Goal: Book appointment/travel/reservation

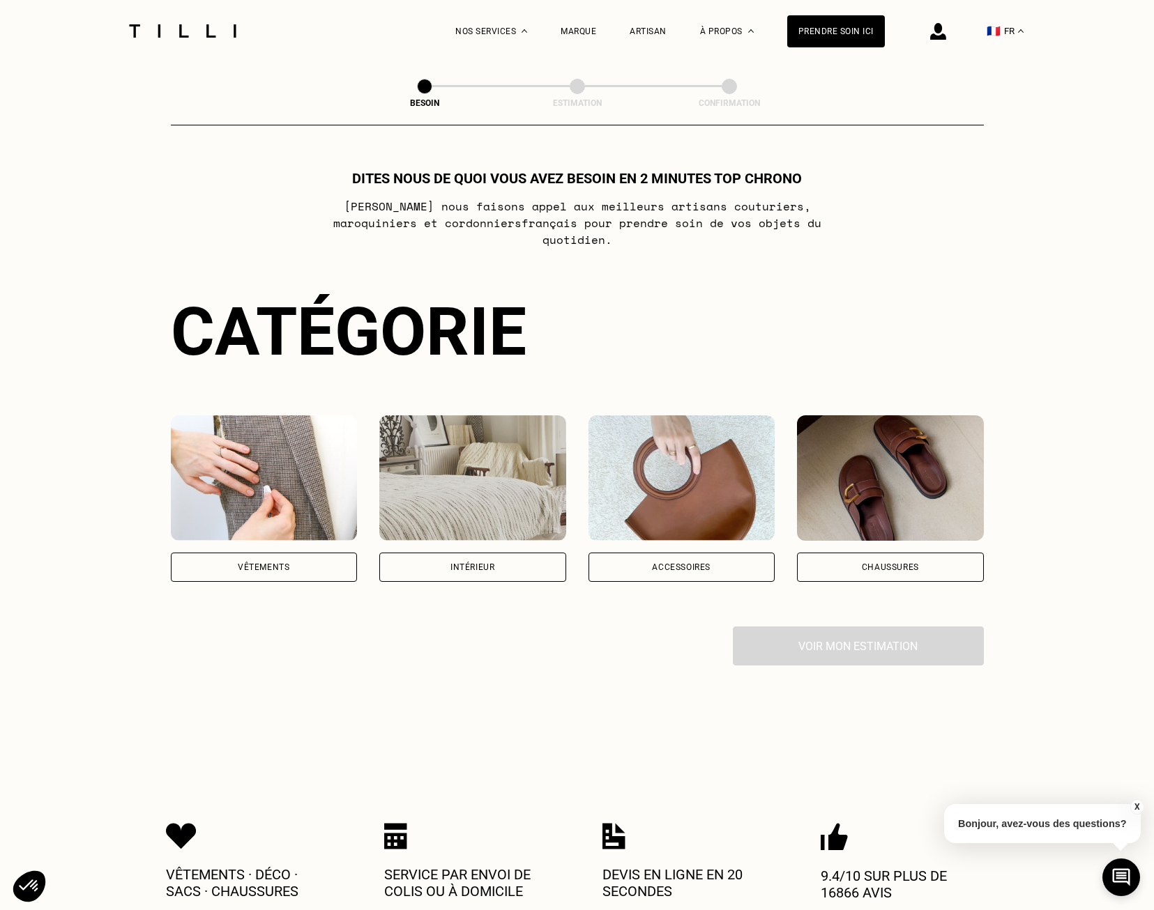
click at [289, 559] on div "Vêtements" at bounding box center [264, 567] width 187 height 29
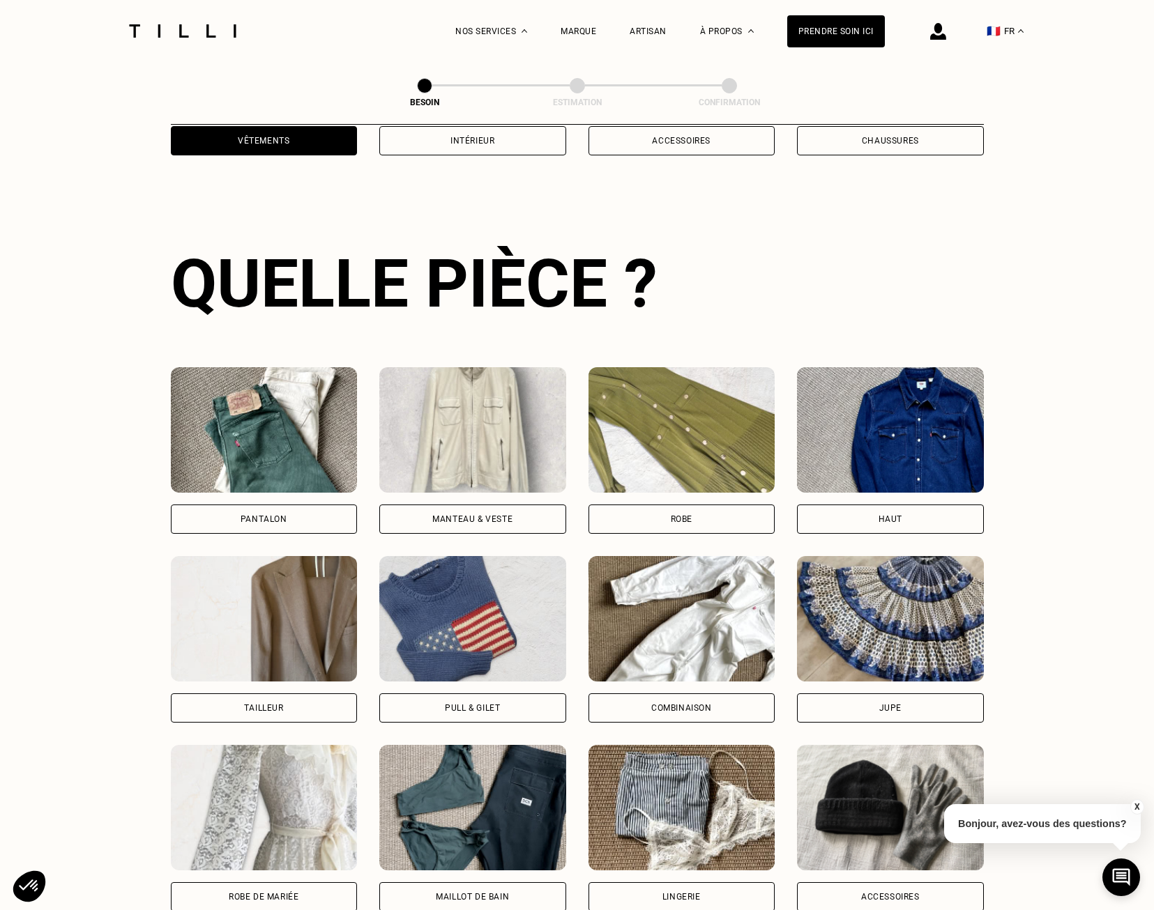
scroll to position [456, 0]
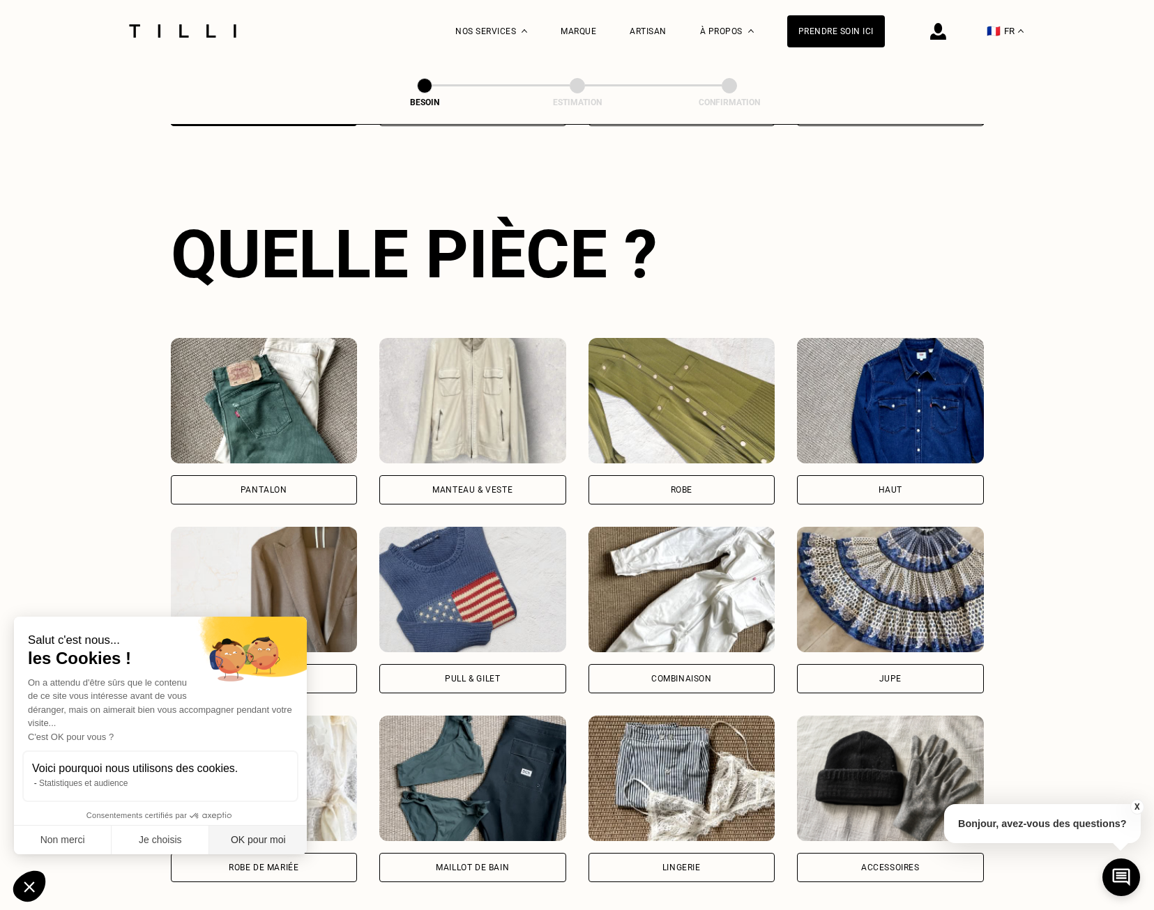
click at [243, 836] on button "OK pour moi" at bounding box center [258, 840] width 98 height 29
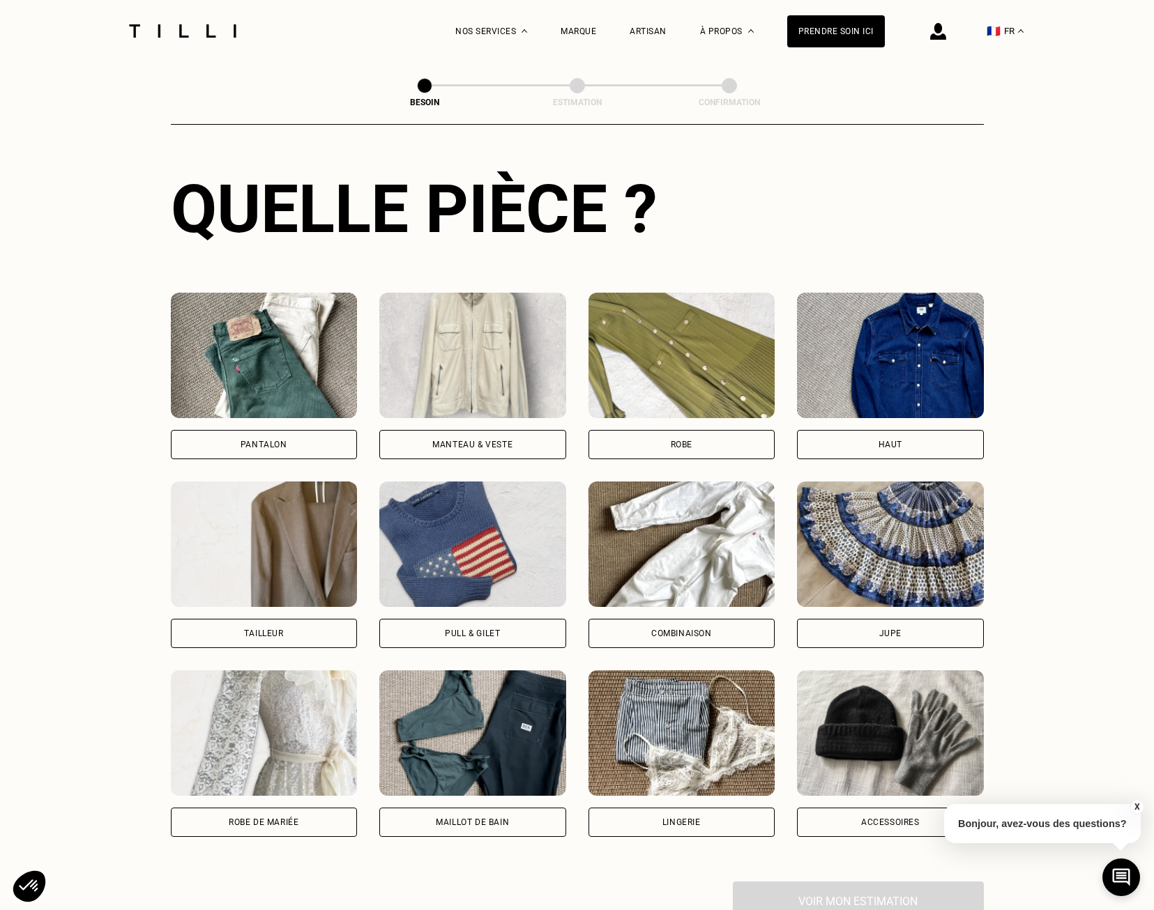
scroll to position [498, 0]
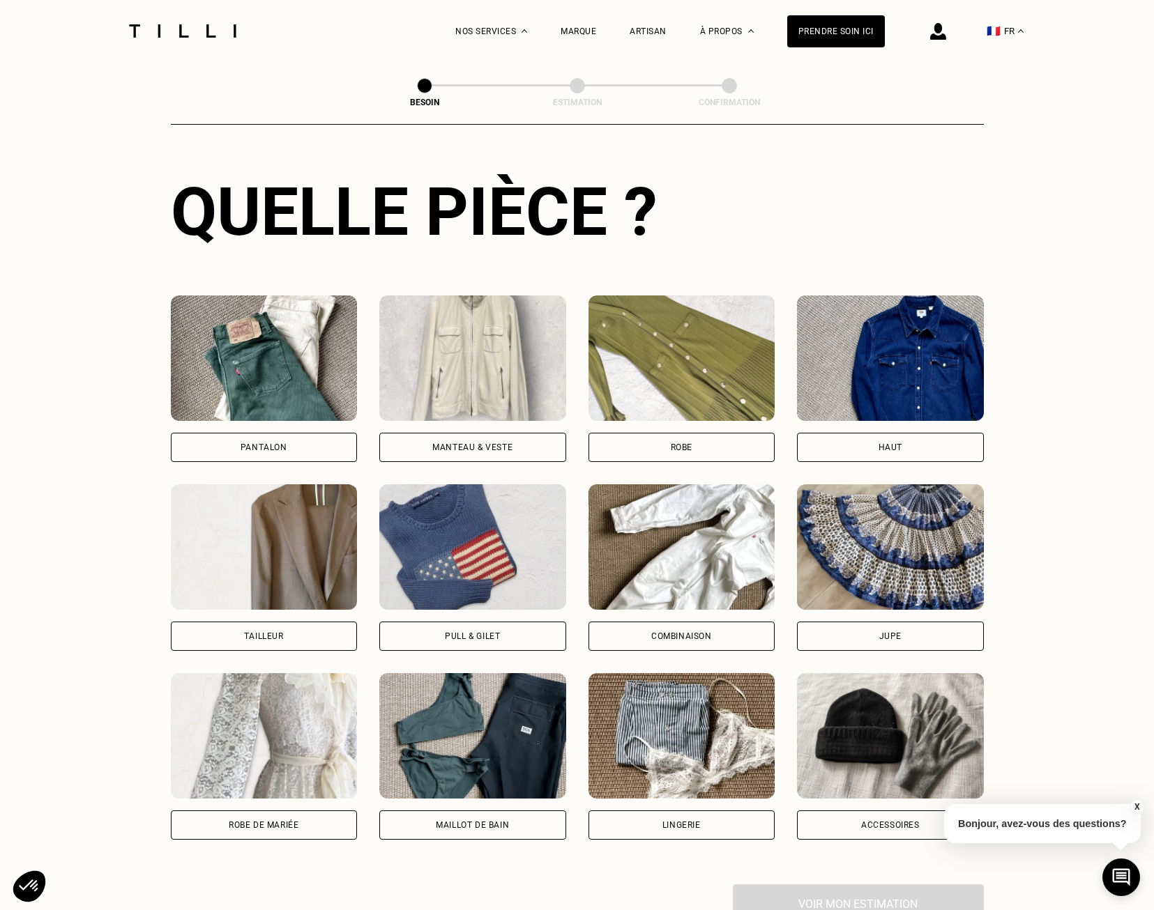
click at [234, 439] on div "Pantalon" at bounding box center [264, 447] width 187 height 29
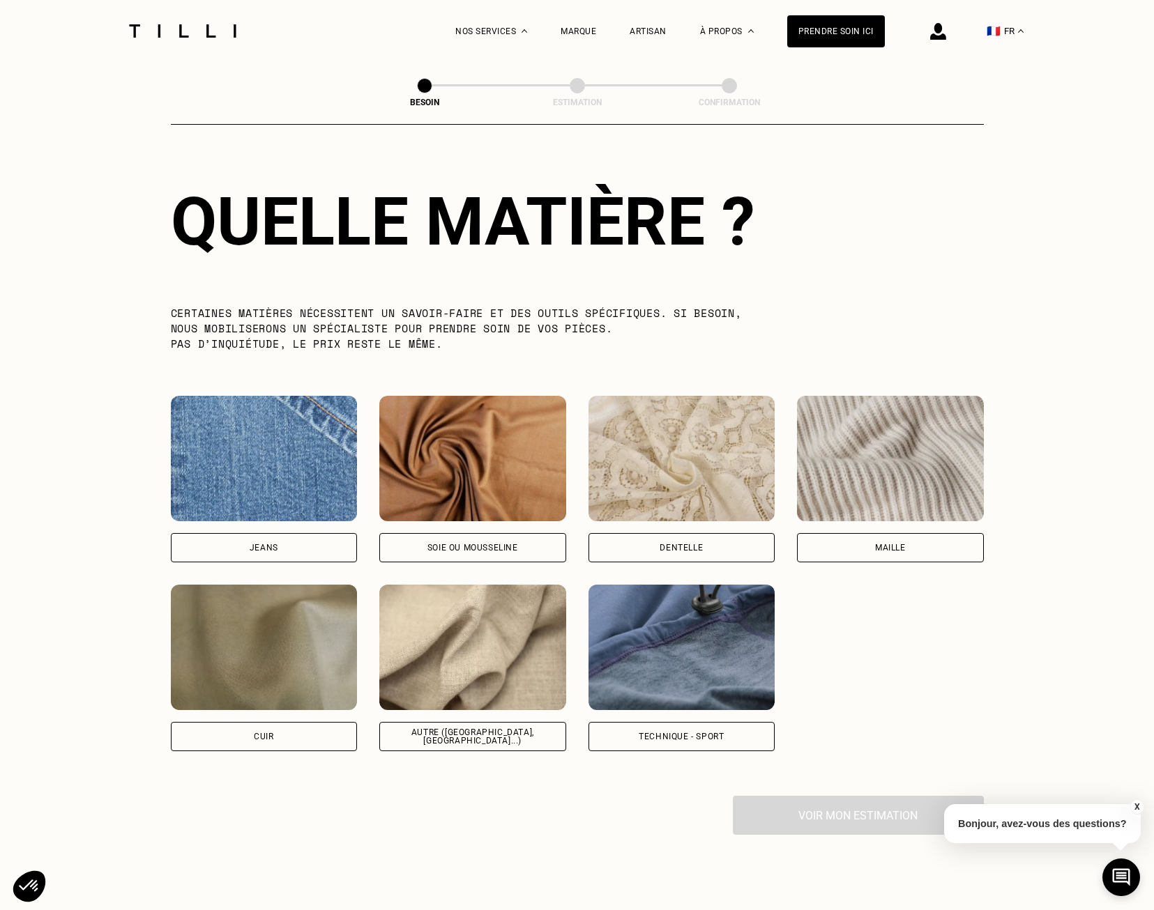
scroll to position [1246, 0]
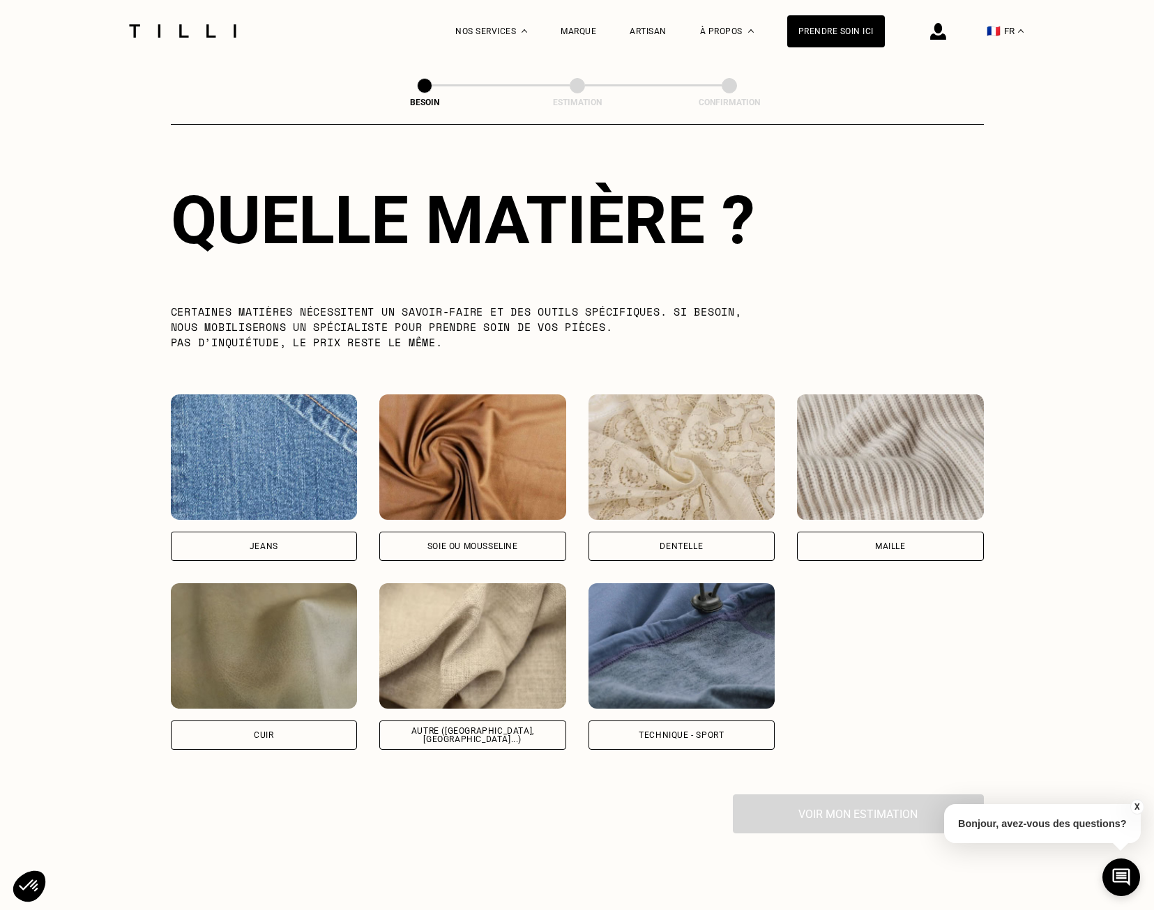
click at [490, 732] on div "Autre ([GEOGRAPHIC_DATA], [GEOGRAPHIC_DATA]...)" at bounding box center [472, 735] width 187 height 29
select select "FR"
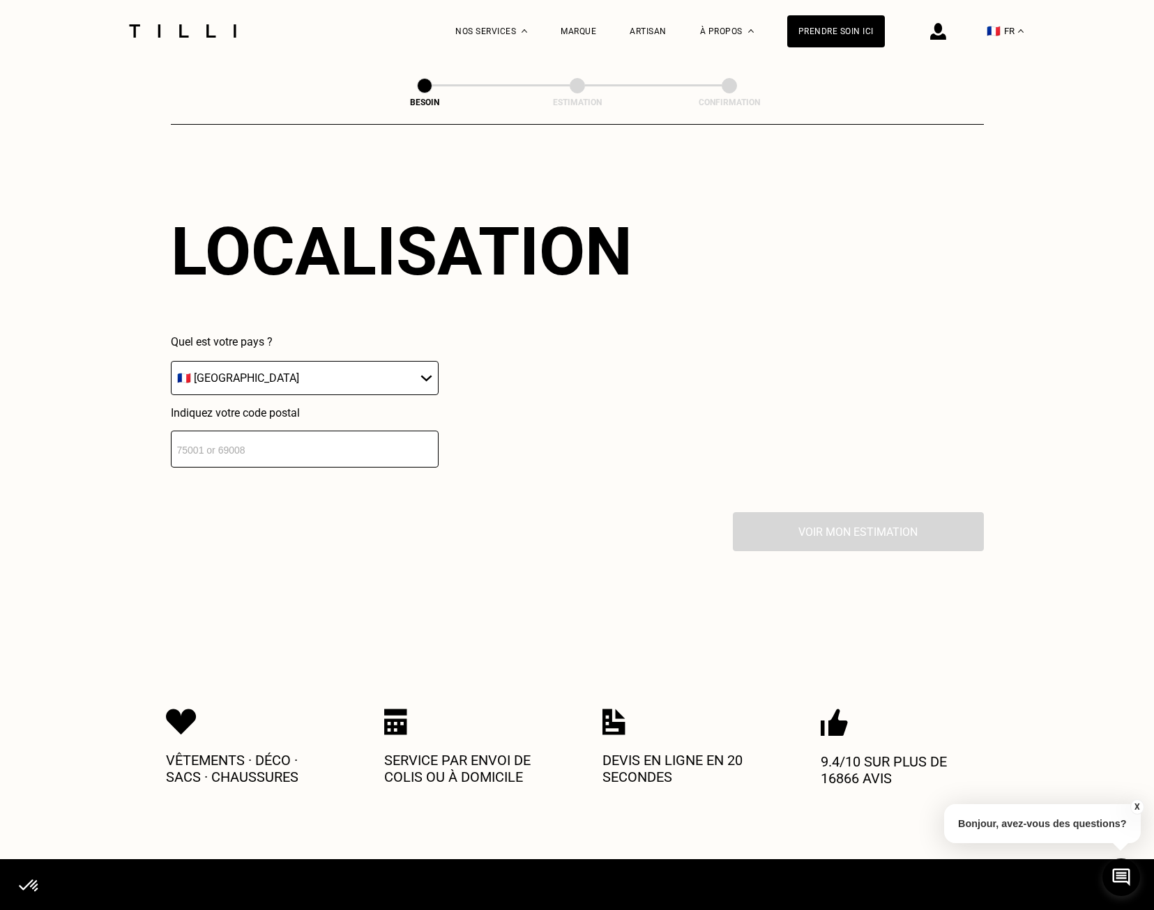
scroll to position [1874, 0]
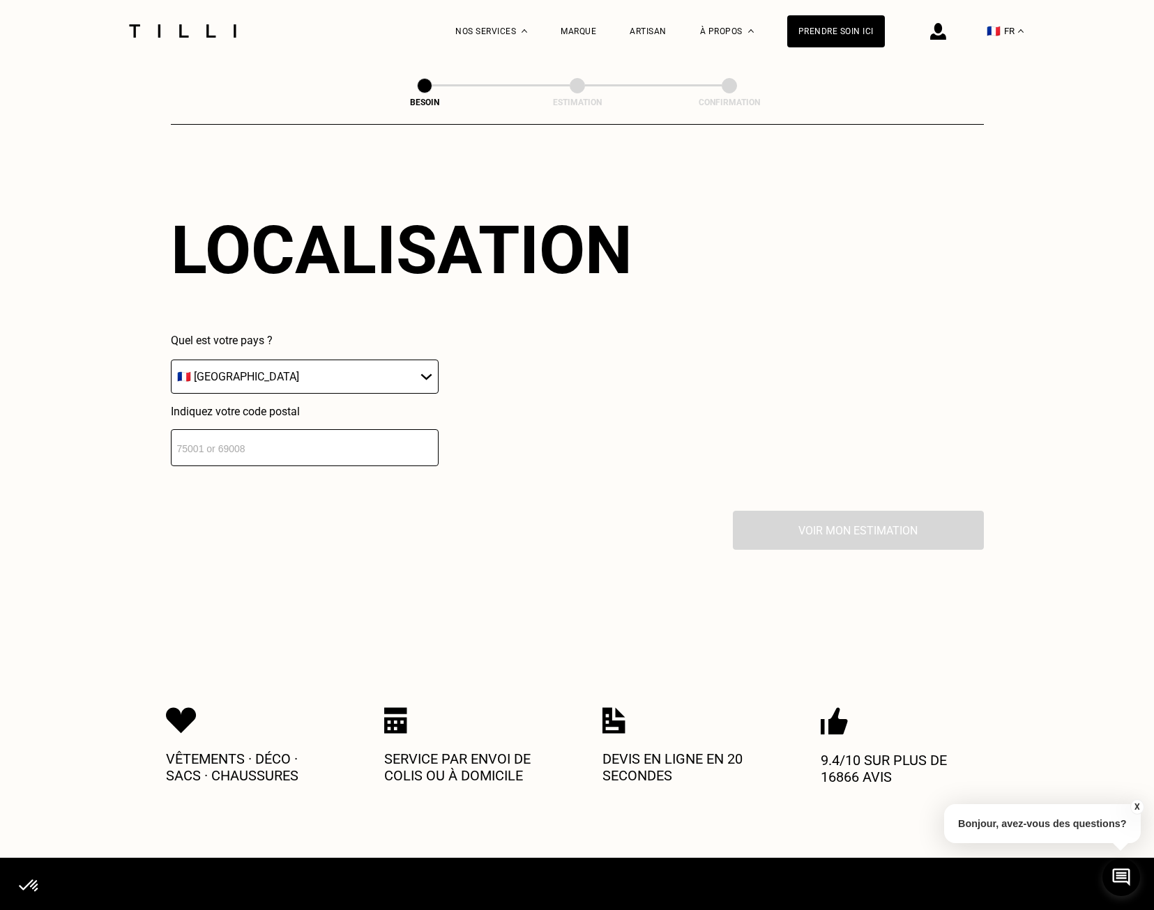
click at [401, 360] on select "🇩🇪 [GEOGRAPHIC_DATA] 🇦🇹 [GEOGRAPHIC_DATA] 🇧🇪 [GEOGRAPHIC_DATA] 🇧🇬 Bulgarie 🇨🇾 C…" at bounding box center [305, 377] width 268 height 34
drag, startPoint x: 510, startPoint y: 425, endPoint x: 501, endPoint y: 425, distance: 8.4
click at [510, 425] on div "Quel est votre pays ? 🇩🇪 [GEOGRAPHIC_DATA] 🇦🇹 [GEOGRAPHIC_DATA] 🇧🇪 [GEOGRAPHIC_…" at bounding box center [401, 400] width 461 height 132
click at [349, 439] on input "number" at bounding box center [305, 447] width 268 height 37
click at [349, 439] on input "92400" at bounding box center [305, 447] width 268 height 37
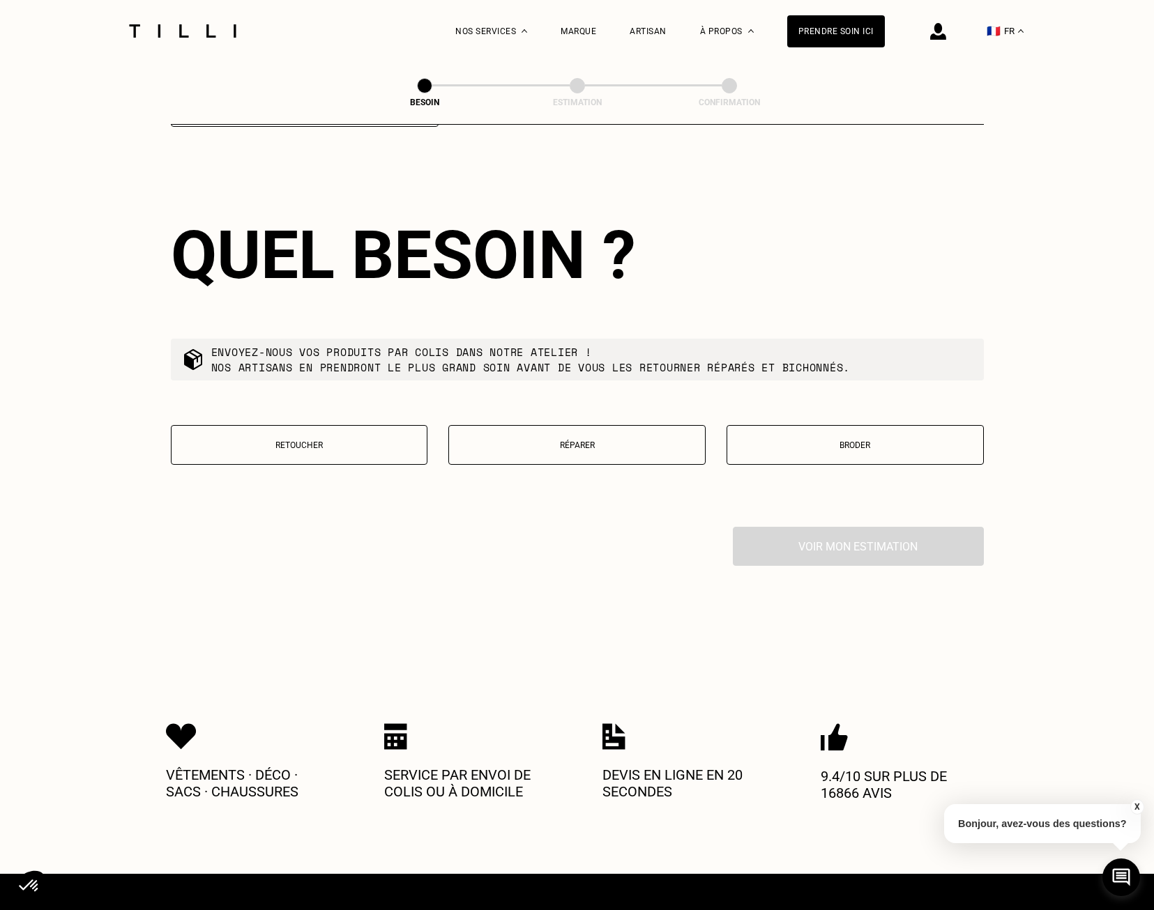
scroll to position [2221, 0]
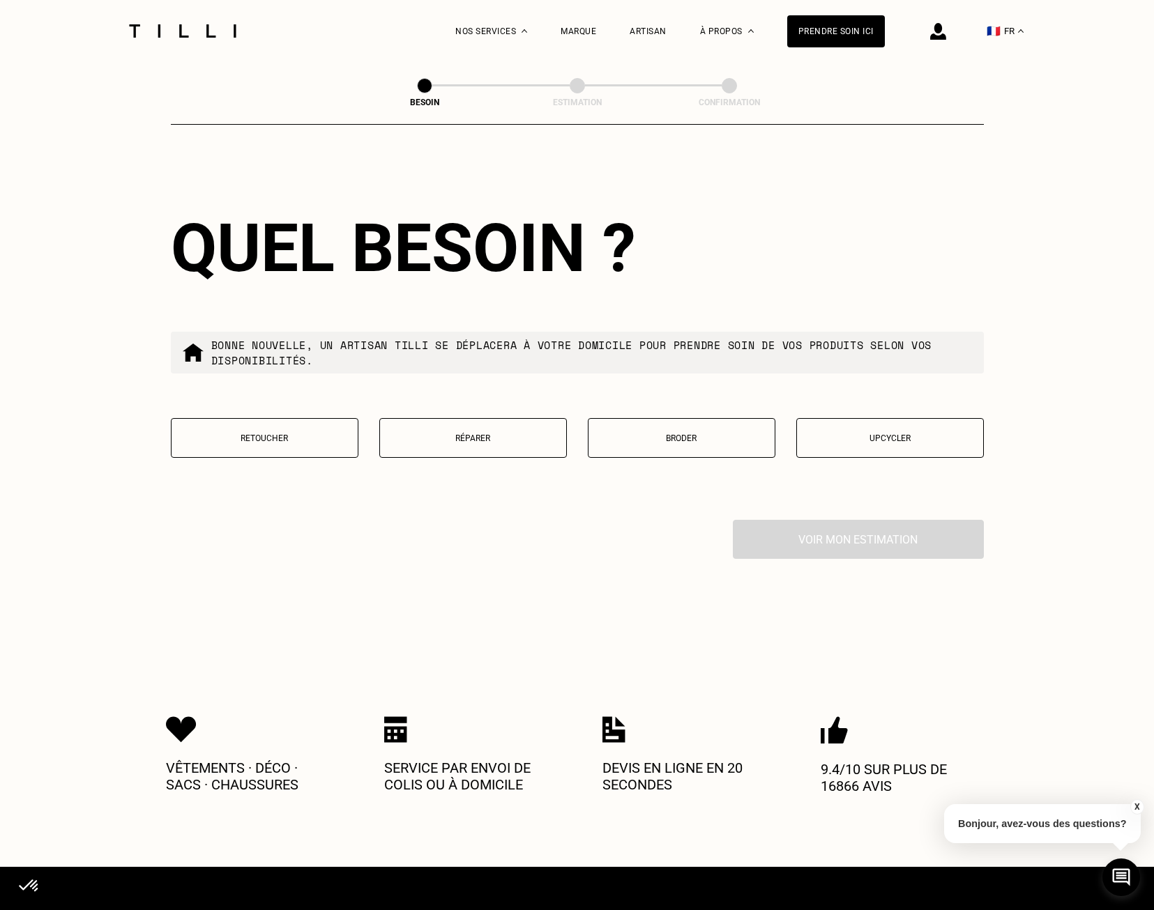
type input "92400"
click at [268, 434] on p "Retoucher" at bounding box center [264, 439] width 172 height 10
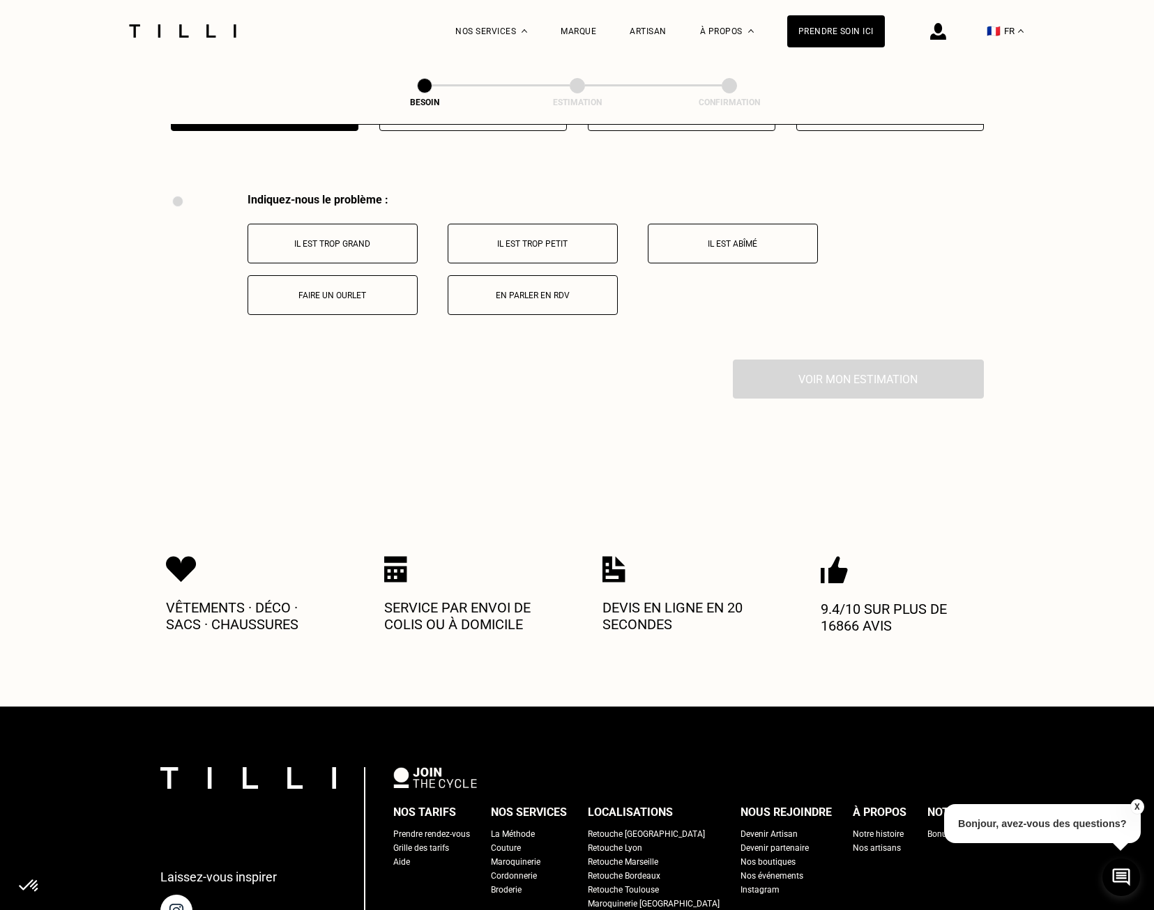
scroll to position [2578, 0]
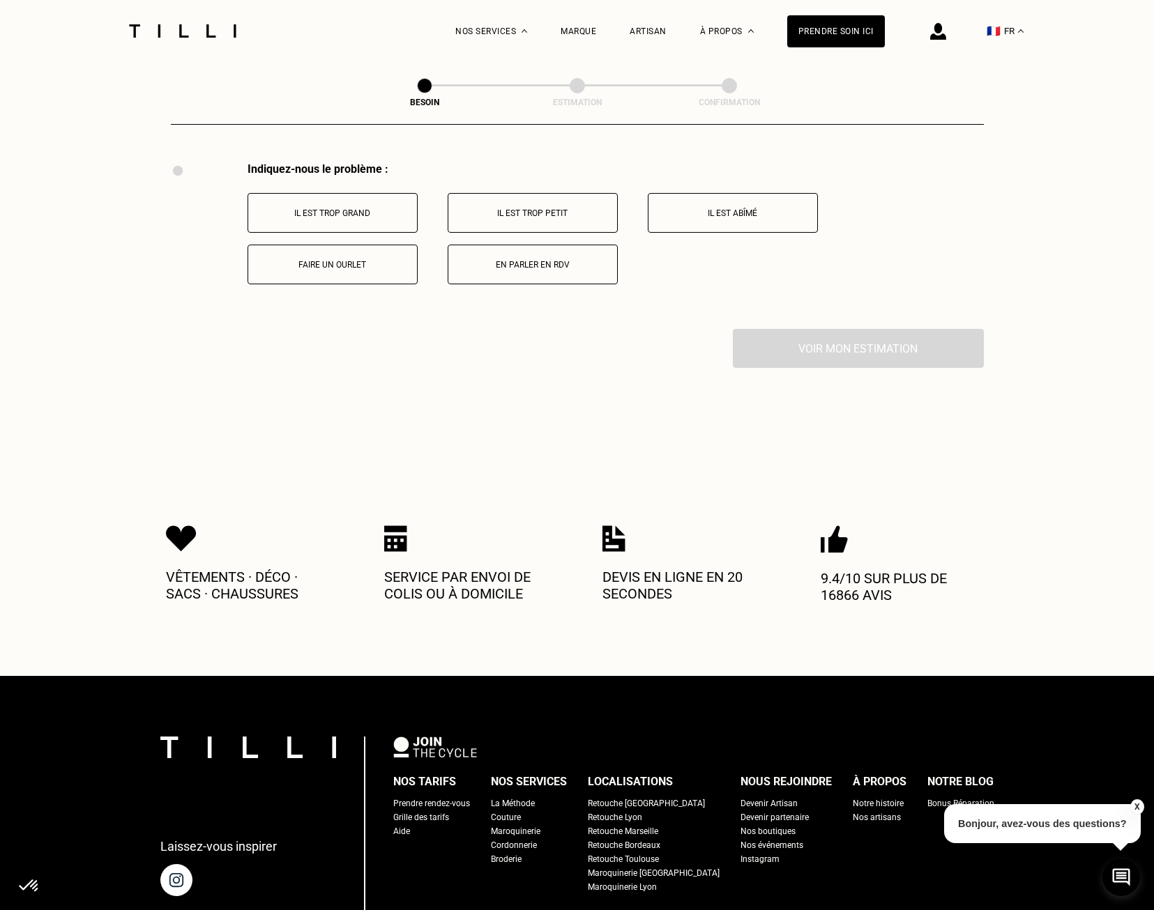
click at [381, 213] on button "Il est trop grand" at bounding box center [332, 213] width 170 height 40
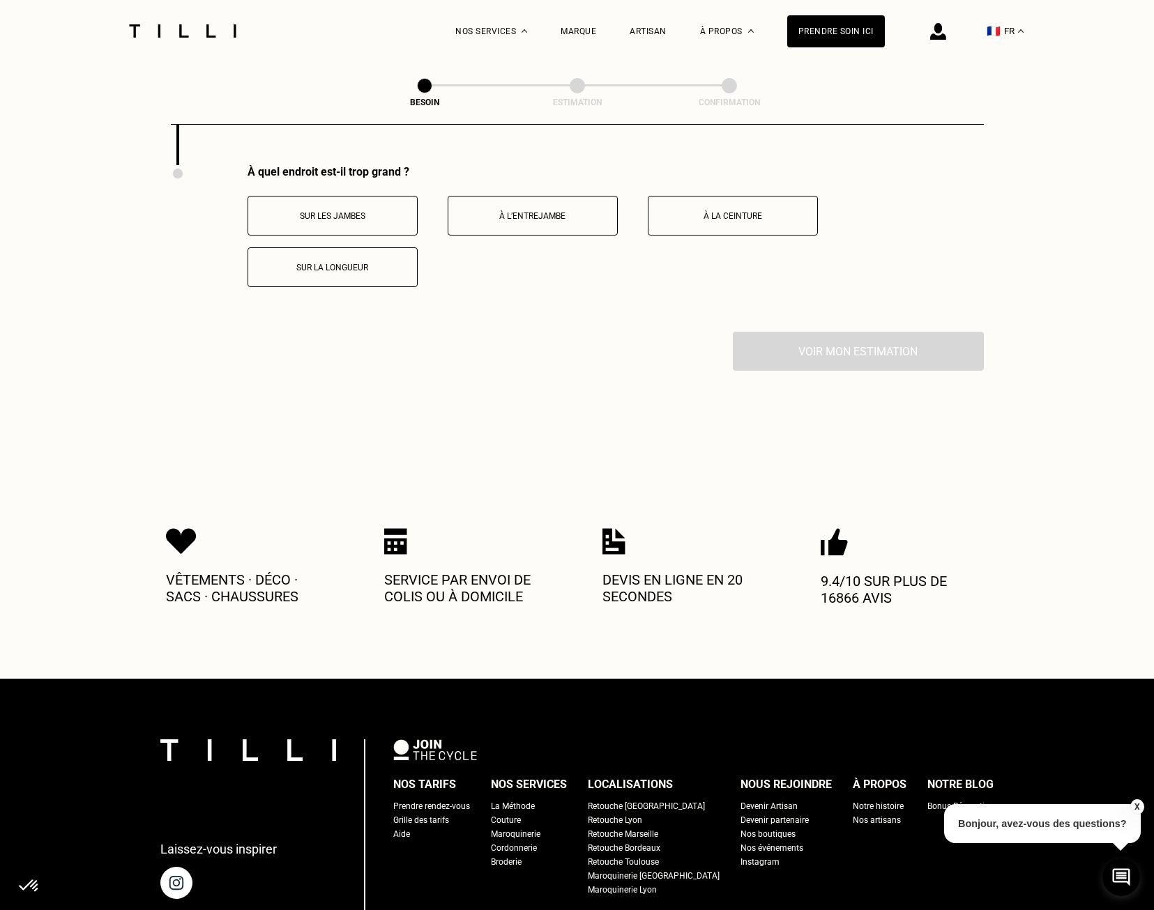
scroll to position [2745, 0]
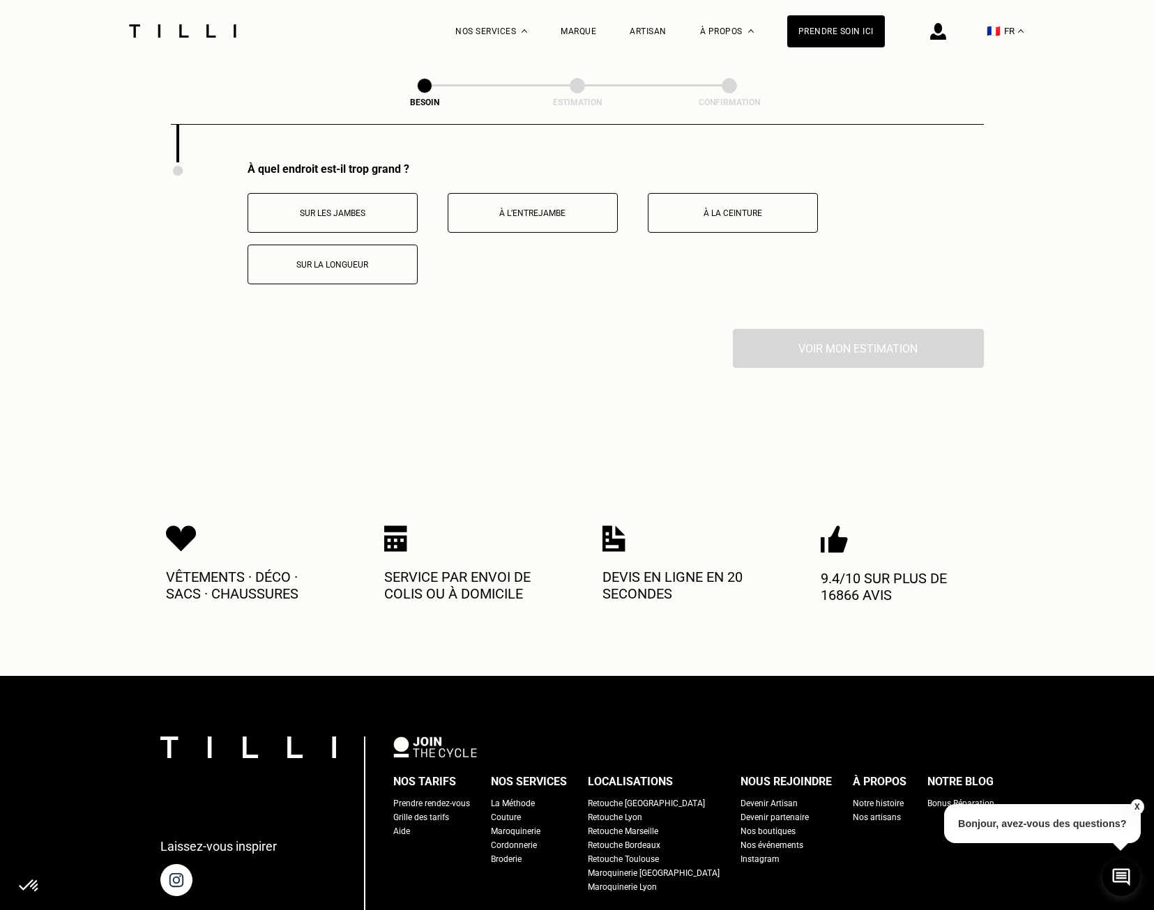
click at [378, 212] on button "Sur les jambes" at bounding box center [332, 213] width 170 height 40
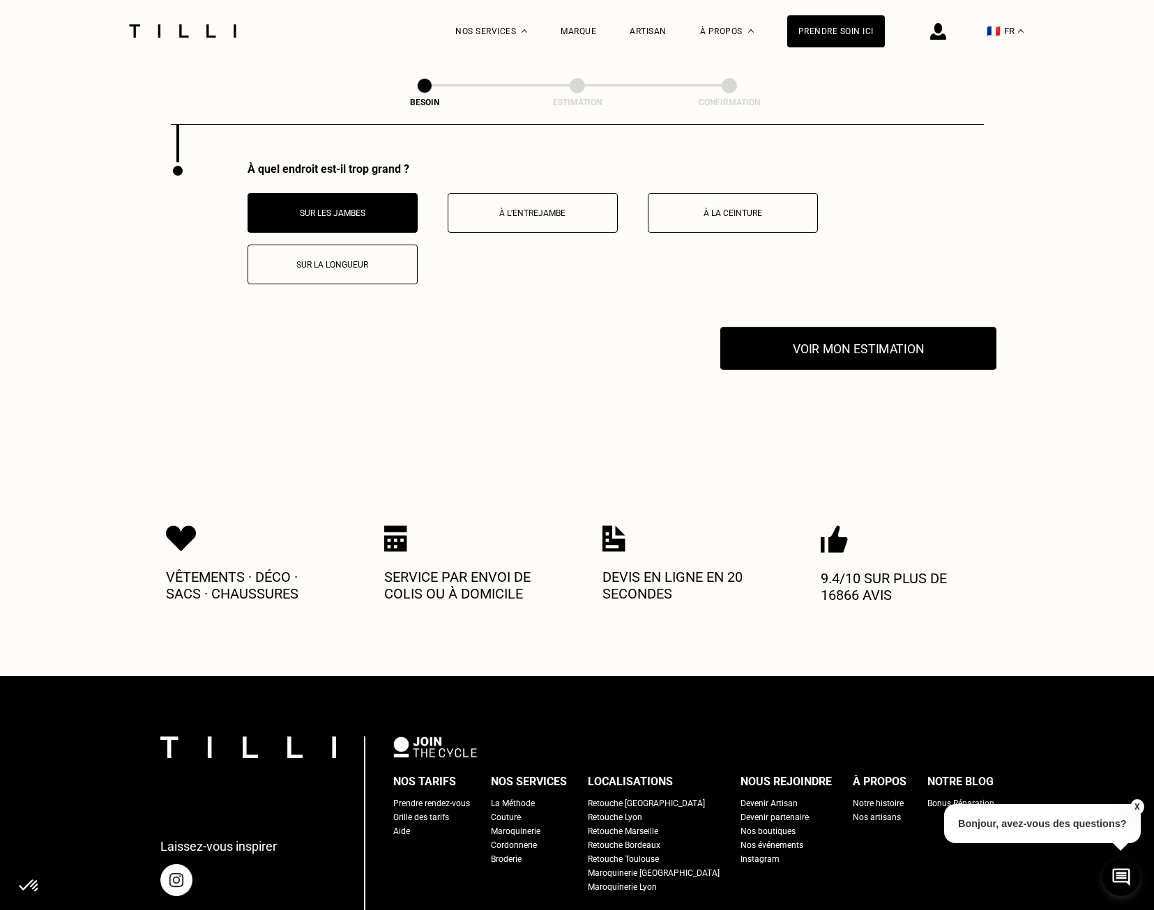
click at [832, 328] on button "Voir mon estimation" at bounding box center [858, 348] width 276 height 43
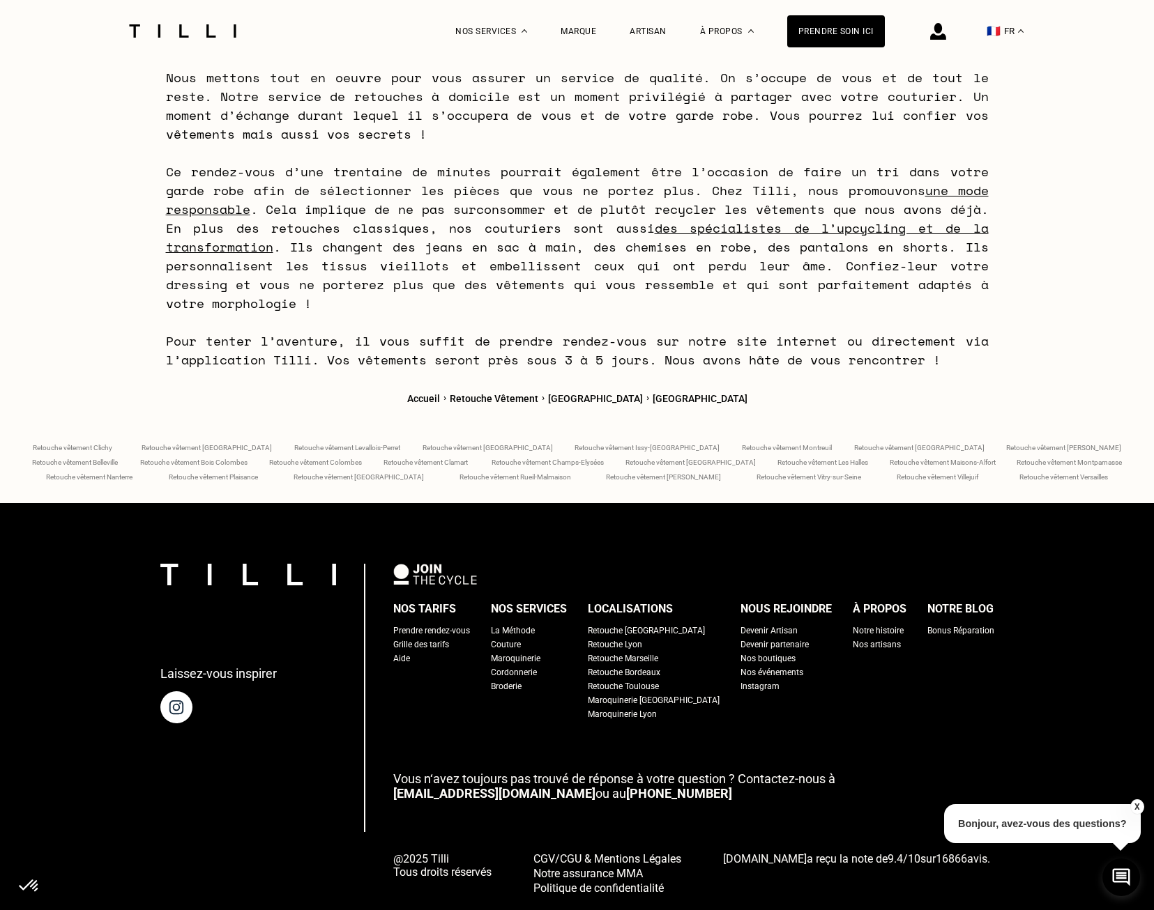
scroll to position [5589, 0]
